Goal: Subscribe to service/newsletter

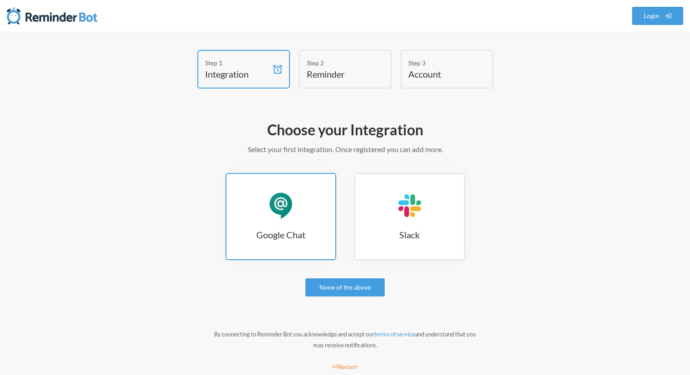
click at [268, 202] on div "Google Chat" at bounding box center [280, 205] width 27 height 27
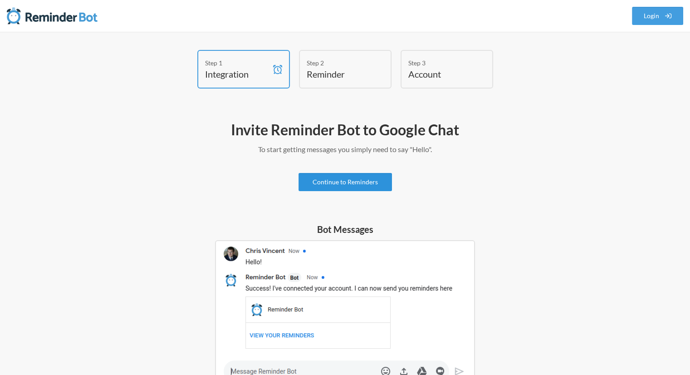
click at [353, 180] on link "Continue to Reminders" at bounding box center [345, 182] width 93 height 18
